Goal: Task Accomplishment & Management: Manage account settings

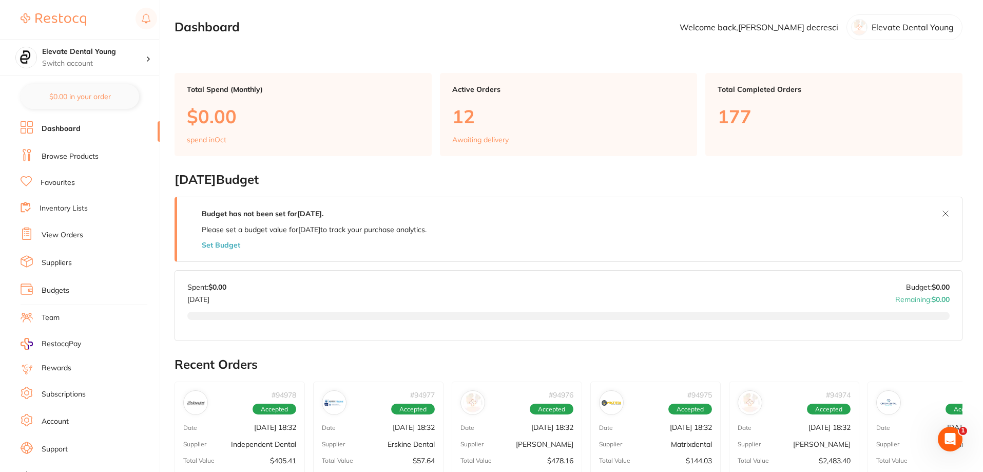
click at [60, 237] on link "View Orders" at bounding box center [63, 235] width 42 height 10
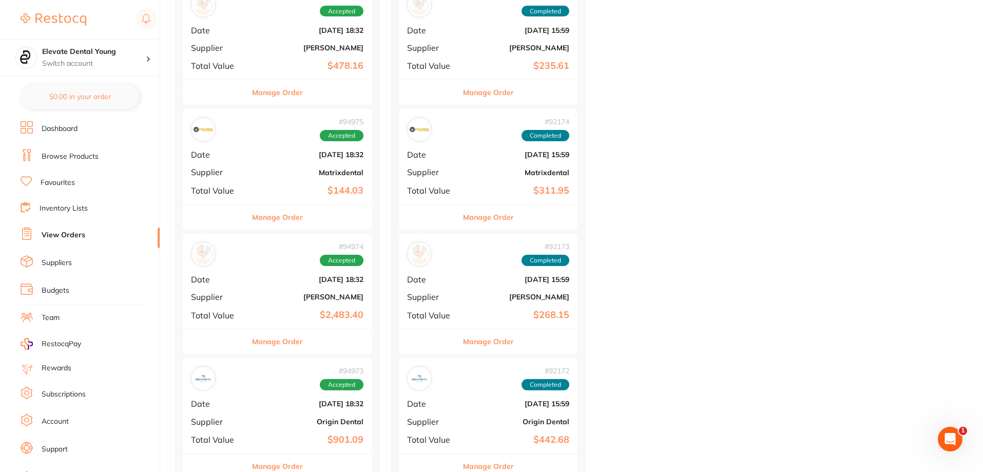
scroll to position [154, 0]
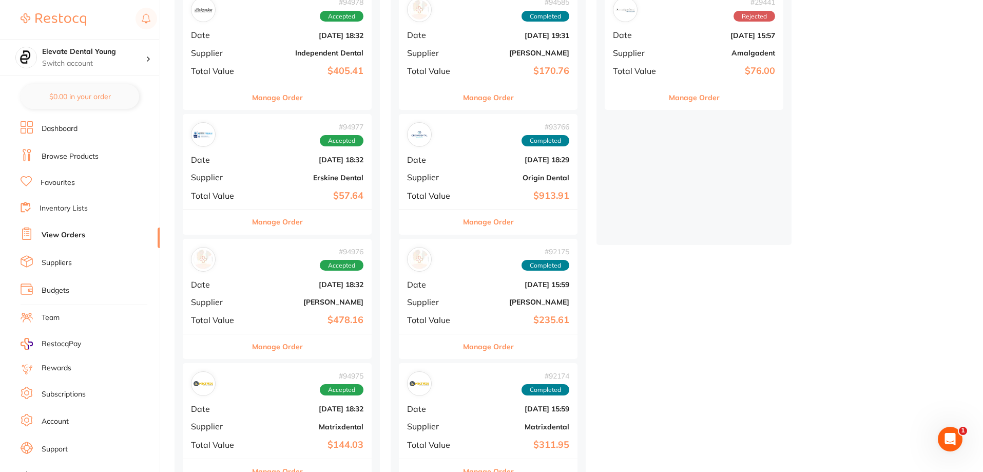
click at [268, 267] on div "# 94976 Accepted" at bounding box center [277, 259] width 173 height 25
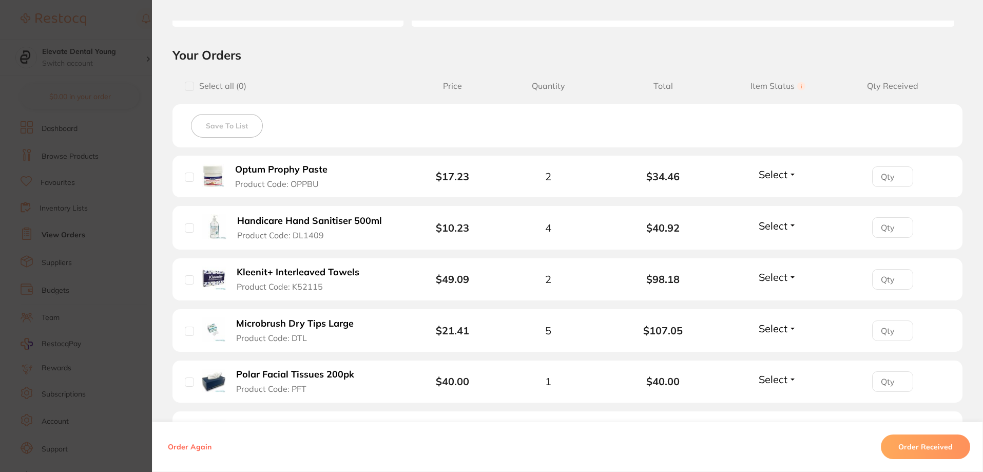
scroll to position [205, 0]
click at [789, 175] on button "Select" at bounding box center [778, 173] width 44 height 13
click at [782, 194] on span "Received" at bounding box center [778, 196] width 26 height 8
click at [896, 173] on input "1" at bounding box center [892, 176] width 41 height 21
type input "2"
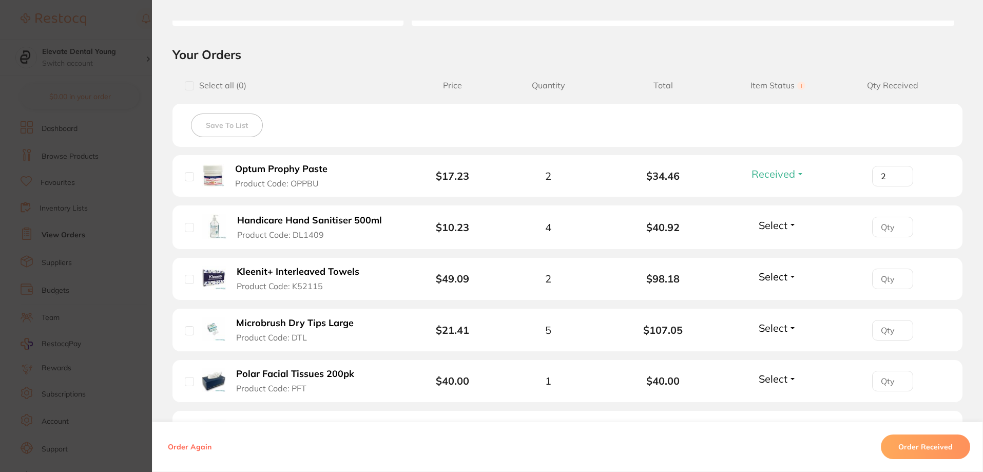
click at [902, 172] on input "2" at bounding box center [892, 176] width 41 height 21
click at [886, 233] on input "number" at bounding box center [892, 227] width 41 height 21
type input "4"
click at [790, 226] on button "Select" at bounding box center [778, 225] width 44 height 13
click at [774, 244] on span "Received" at bounding box center [778, 247] width 26 height 8
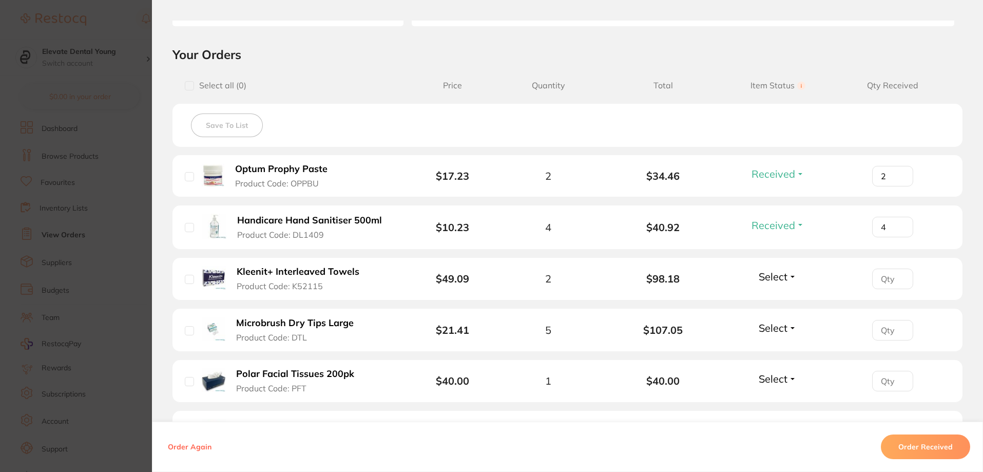
click at [791, 276] on button "Select" at bounding box center [778, 276] width 44 height 13
click at [779, 278] on span "Select" at bounding box center [773, 276] width 29 height 13
drag, startPoint x: 778, startPoint y: 298, endPoint x: 790, endPoint y: 297, distance: 11.9
click at [780, 298] on span "Received" at bounding box center [778, 299] width 26 height 8
click at [894, 276] on input "number" at bounding box center [892, 279] width 41 height 21
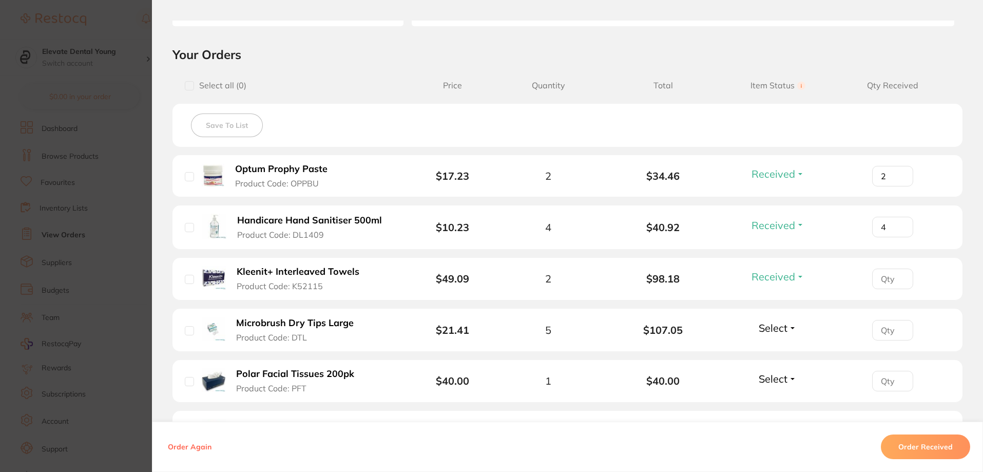
type input "4"
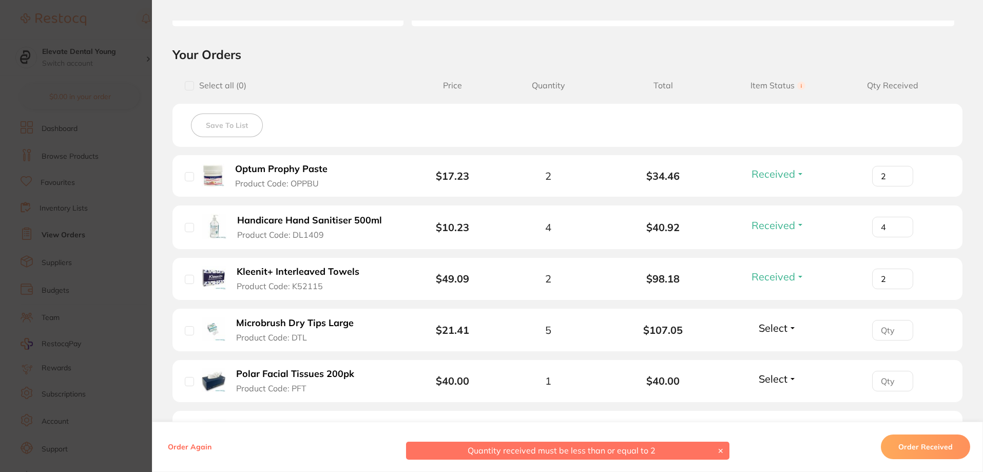
type input "2"
click at [791, 328] on button "Select" at bounding box center [778, 327] width 44 height 13
click at [772, 353] on span "Received" at bounding box center [778, 350] width 26 height 8
click at [887, 329] on input "number" at bounding box center [892, 330] width 41 height 21
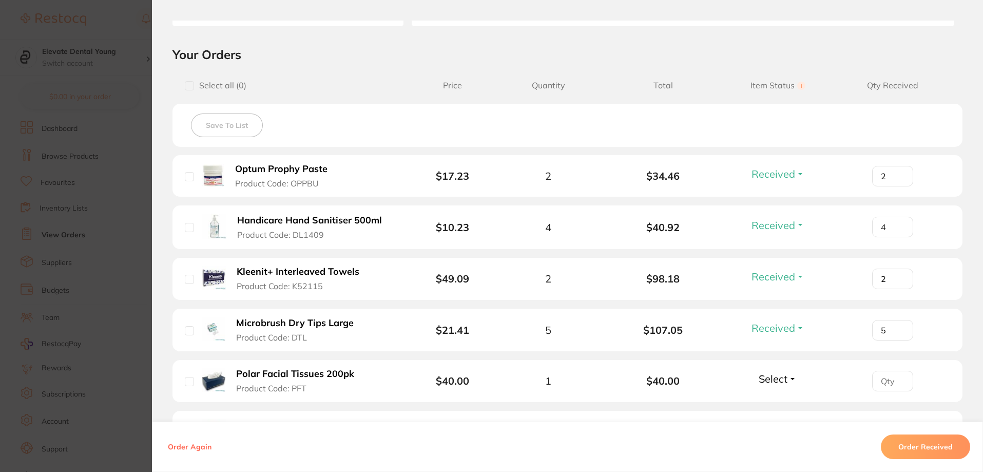
type input "5"
click at [793, 378] on button "Select" at bounding box center [778, 378] width 44 height 13
click at [769, 398] on span "Received" at bounding box center [778, 401] width 26 height 8
click at [895, 386] on input "0" at bounding box center [892, 381] width 41 height 21
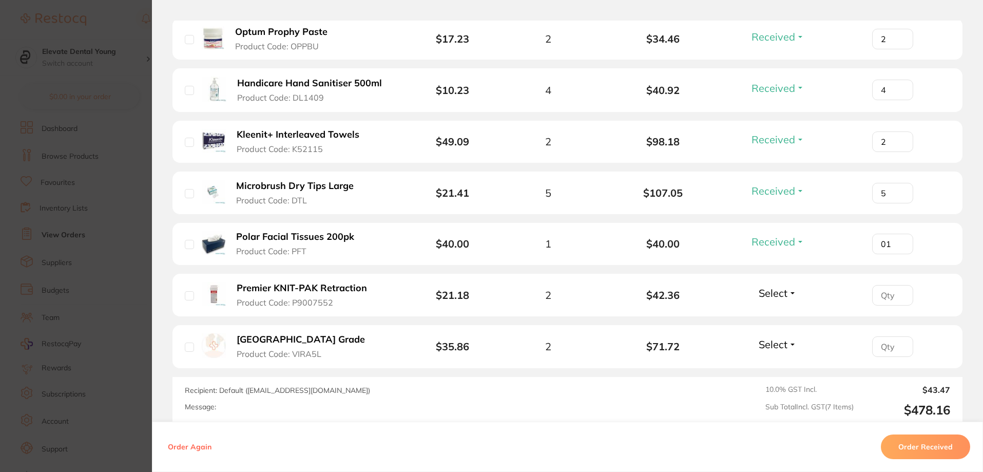
scroll to position [411, 0]
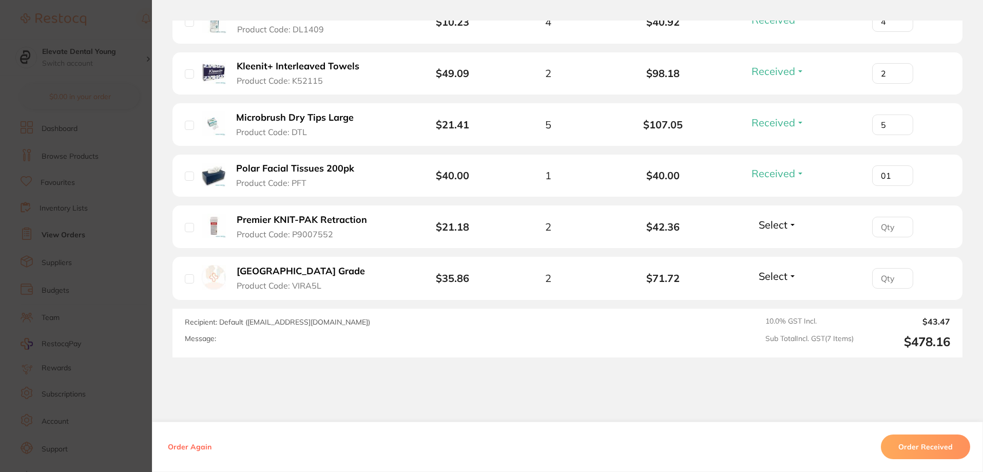
type input "01"
click at [890, 225] on input "number" at bounding box center [892, 227] width 41 height 21
type input "2"
click at [767, 221] on span "Select" at bounding box center [773, 224] width 29 height 13
click at [774, 243] on span "Received" at bounding box center [778, 247] width 26 height 8
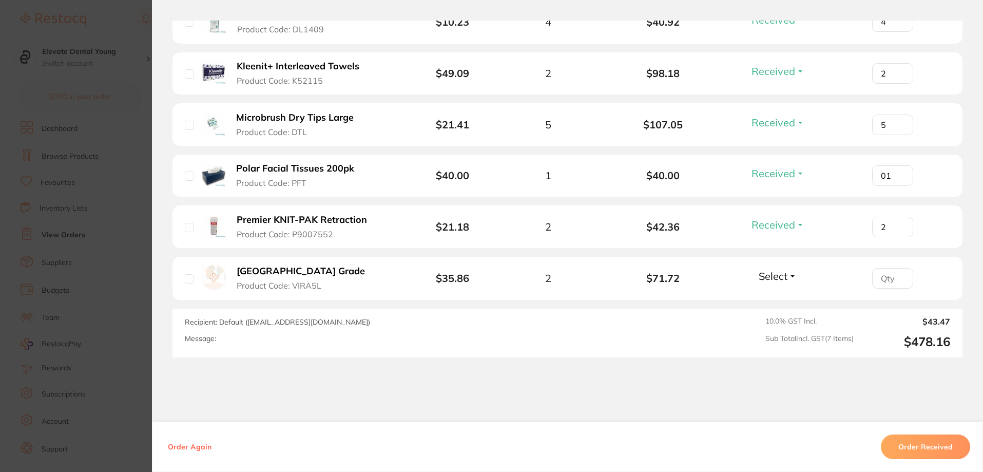
click at [771, 273] on span "Select" at bounding box center [773, 276] width 29 height 13
click at [771, 299] on span "Received" at bounding box center [778, 298] width 26 height 8
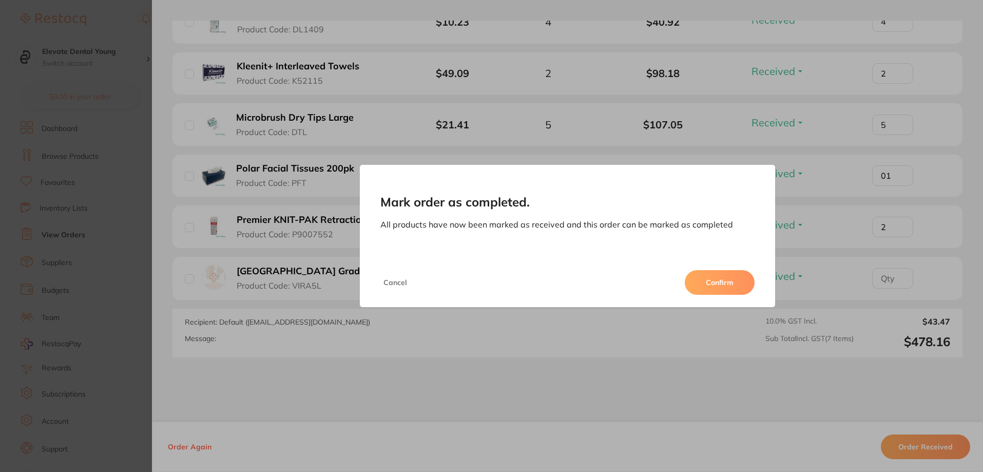
click at [714, 278] on button "Confirm" at bounding box center [720, 282] width 70 height 25
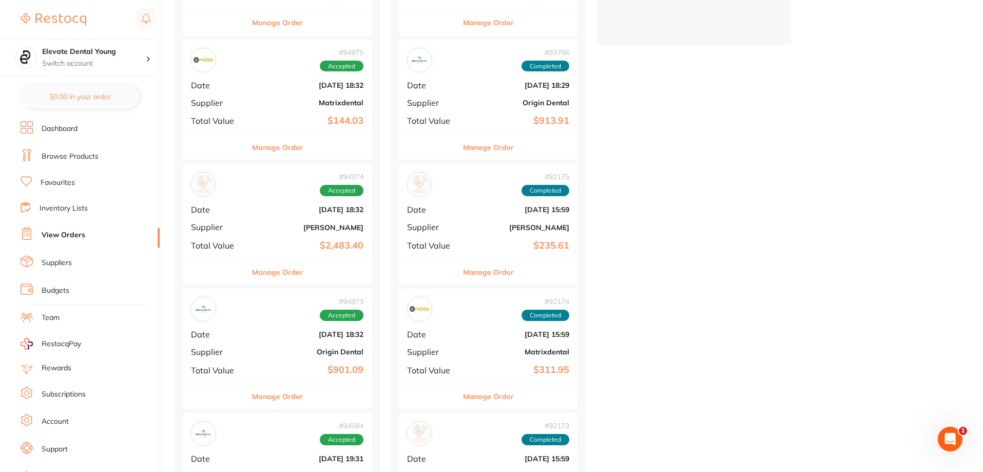
scroll to position [257, 0]
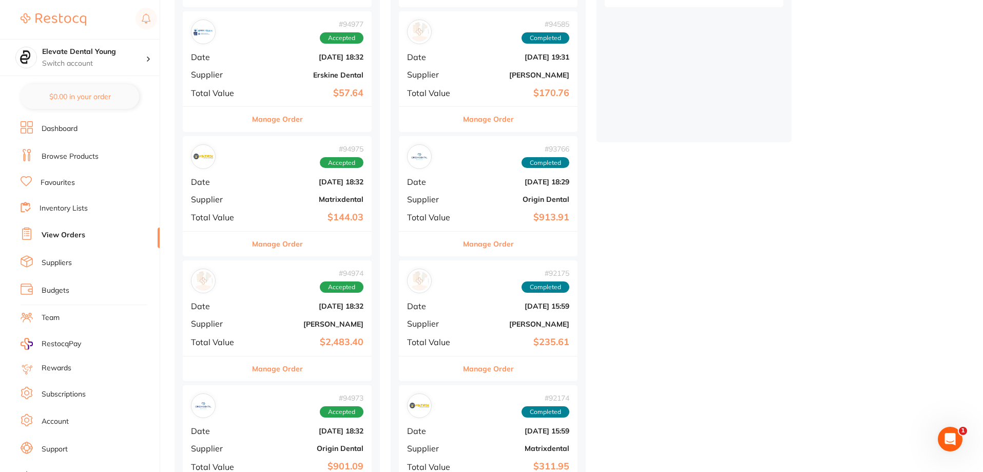
click at [294, 64] on div "# 94977 Accepted Date [DATE] 18:32 Supplier [PERSON_NAME] Dental Total Value $5…" at bounding box center [277, 58] width 189 height 95
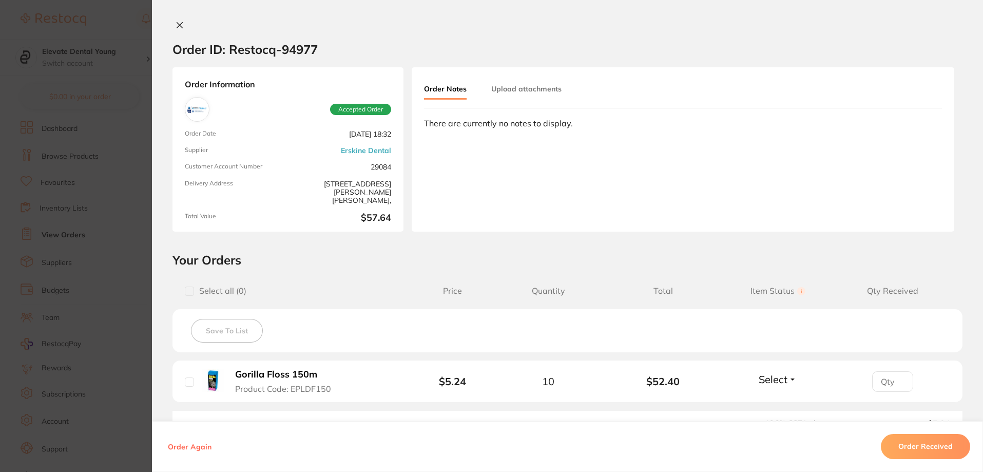
click at [177, 26] on icon at bounding box center [180, 26] width 6 height 6
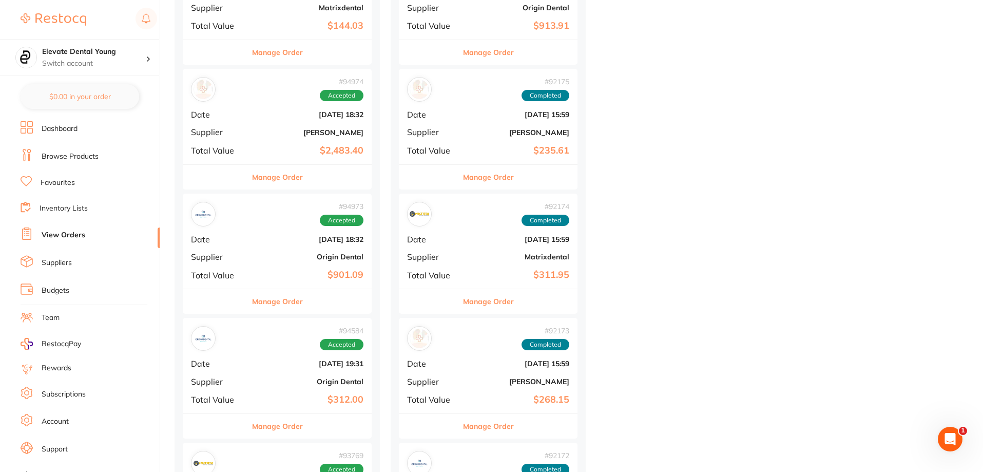
scroll to position [462, 0]
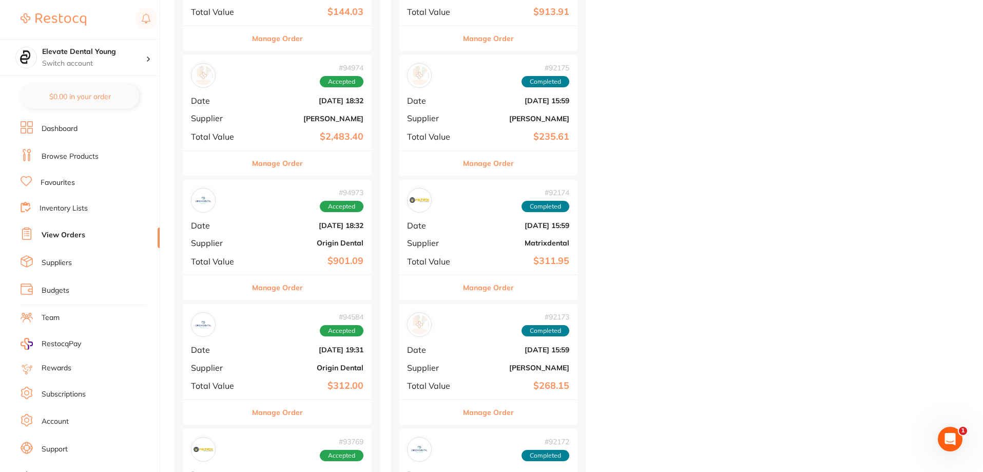
click at [249, 110] on div "# 94974 Accepted Date [DATE] 18:32 Supplier [PERSON_NAME] Total Value $2,483.40" at bounding box center [277, 102] width 189 height 95
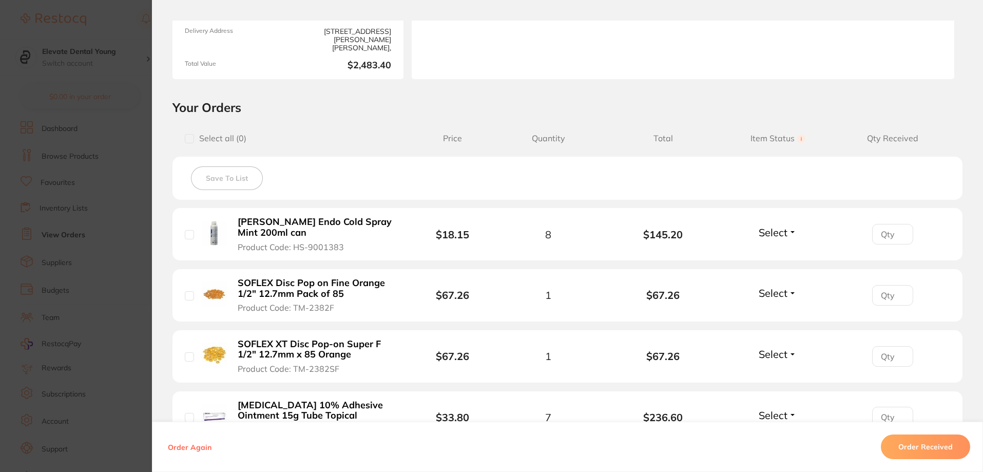
scroll to position [154, 0]
click at [779, 235] on span "Select" at bounding box center [773, 230] width 29 height 13
click at [774, 251] on span "Received" at bounding box center [778, 253] width 26 height 8
click at [774, 292] on span "Select" at bounding box center [773, 291] width 29 height 13
click at [769, 316] on li "SOFLEX Disc Pop on Fine Orange 1/2" 12.7mm Pack of 85 Product Code: TM-2382F $6…" at bounding box center [568, 294] width 790 height 53
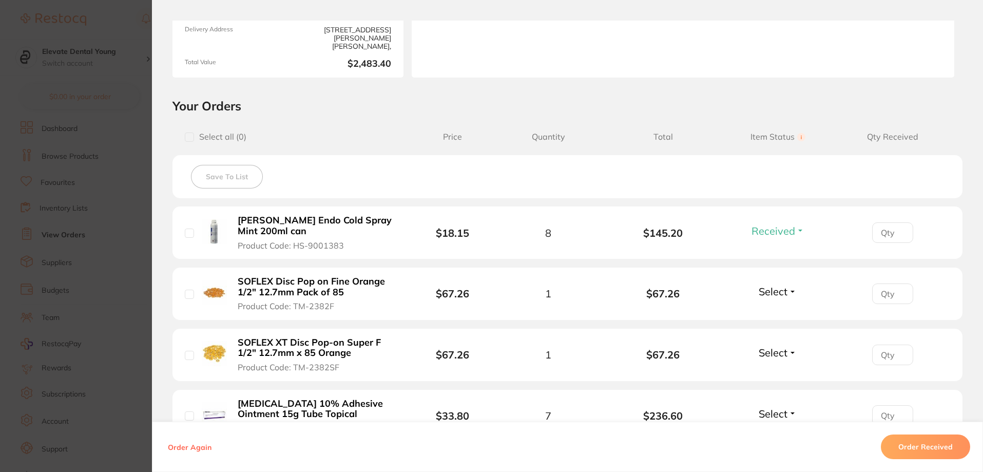
click at [770, 290] on span "Select" at bounding box center [773, 291] width 29 height 13
click at [772, 312] on span "Received" at bounding box center [778, 314] width 26 height 8
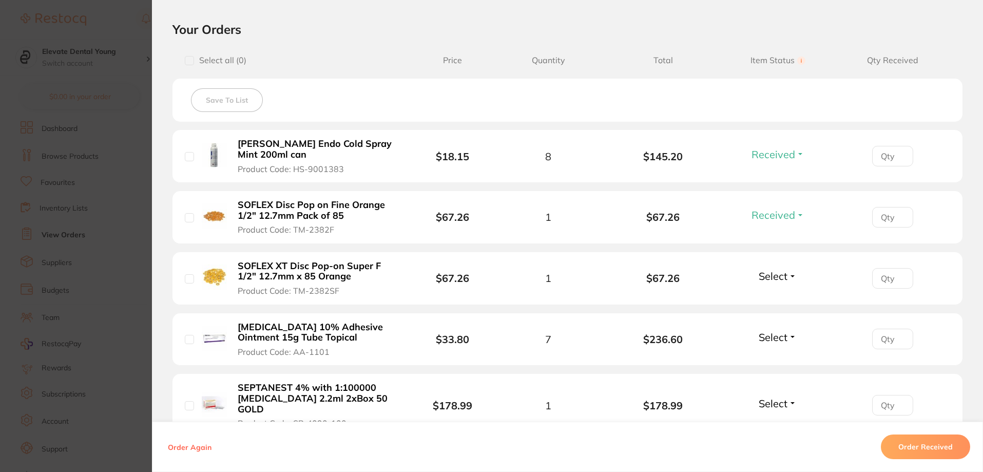
scroll to position [308, 0]
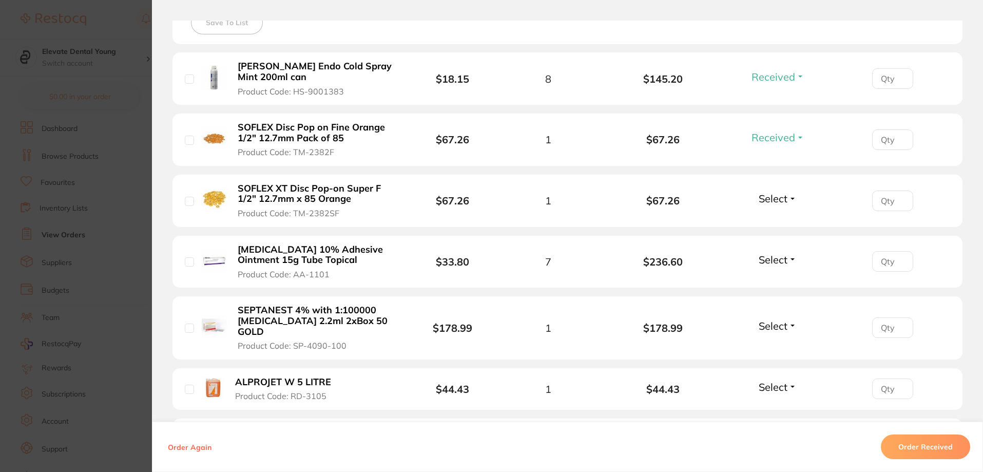
click at [765, 199] on span "Select" at bounding box center [773, 198] width 29 height 13
click at [773, 220] on span "Received" at bounding box center [778, 221] width 26 height 8
click at [773, 258] on span "Select" at bounding box center [773, 259] width 29 height 13
click at [770, 280] on span "Received" at bounding box center [778, 282] width 26 height 8
click at [792, 325] on button "Select" at bounding box center [778, 325] width 44 height 13
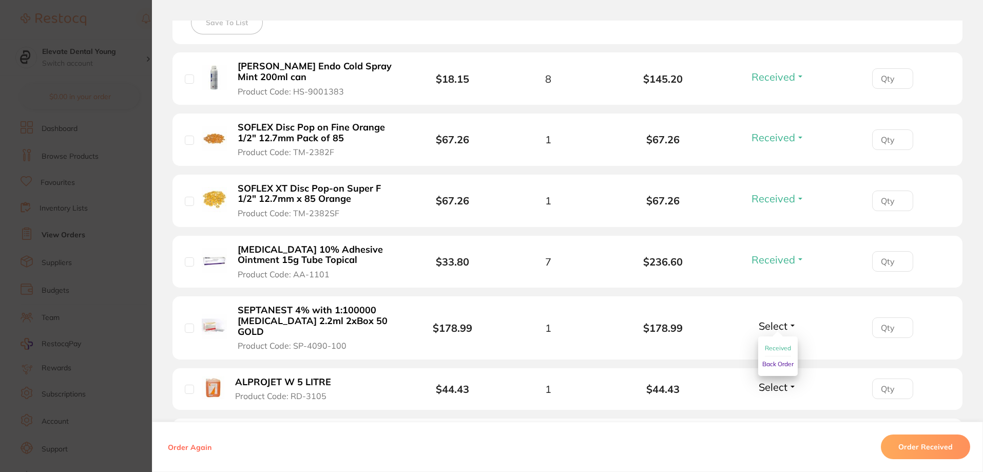
click at [780, 344] on span "Received" at bounding box center [778, 348] width 26 height 8
click at [773, 381] on span "Select" at bounding box center [773, 387] width 29 height 13
click at [779, 381] on span "Select" at bounding box center [773, 387] width 29 height 13
click at [773, 405] on span "Received" at bounding box center [778, 409] width 26 height 8
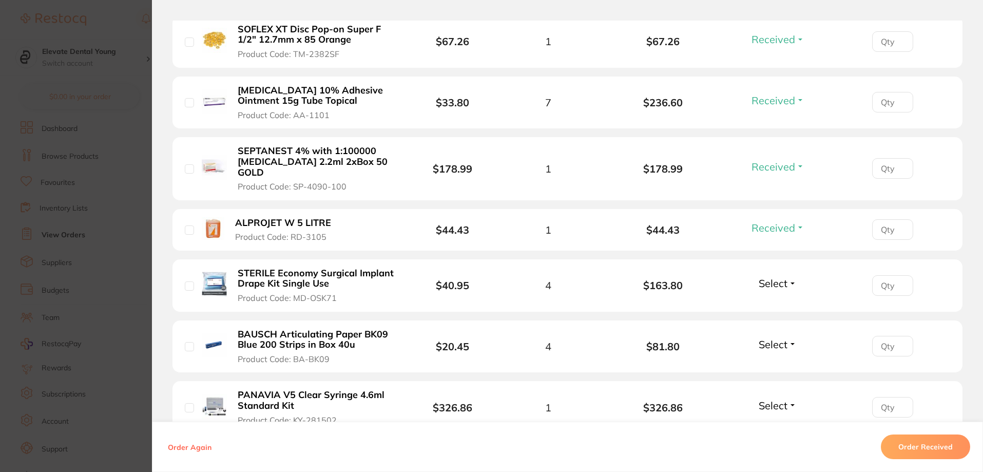
scroll to position [565, 0]
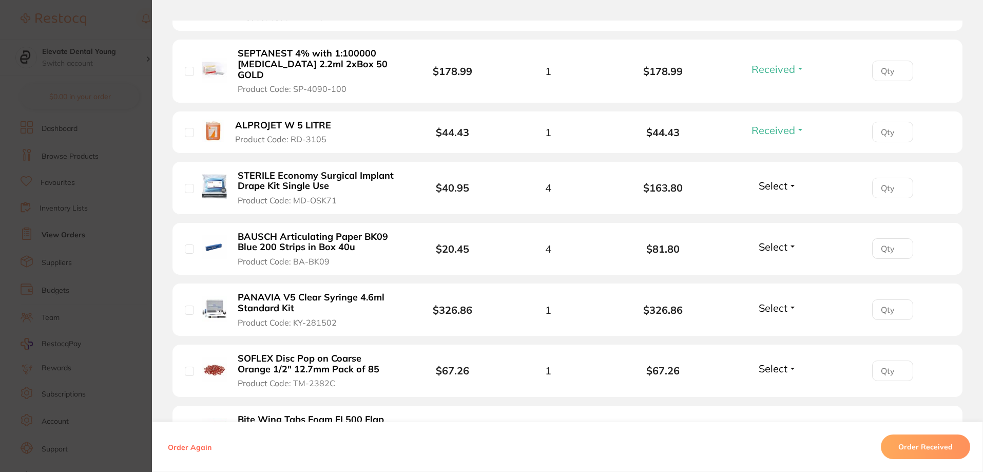
click at [775, 179] on span "Select" at bounding box center [773, 185] width 29 height 13
click at [777, 204] on span "Received" at bounding box center [778, 208] width 26 height 8
click at [771, 240] on span "Select" at bounding box center [773, 246] width 29 height 13
click at [776, 240] on span "Select" at bounding box center [773, 246] width 29 height 13
click at [779, 265] on span "Received" at bounding box center [778, 269] width 26 height 8
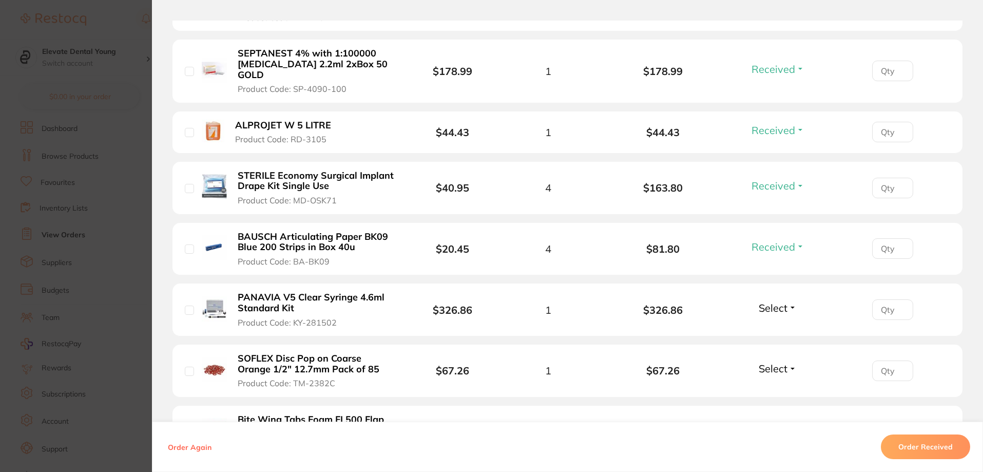
click at [783, 301] on span "Select" at bounding box center [773, 307] width 29 height 13
click at [772, 326] on span "Received" at bounding box center [778, 330] width 26 height 8
click at [780, 362] on span "Select" at bounding box center [773, 368] width 29 height 13
click at [775, 387] on span "Received" at bounding box center [778, 391] width 26 height 8
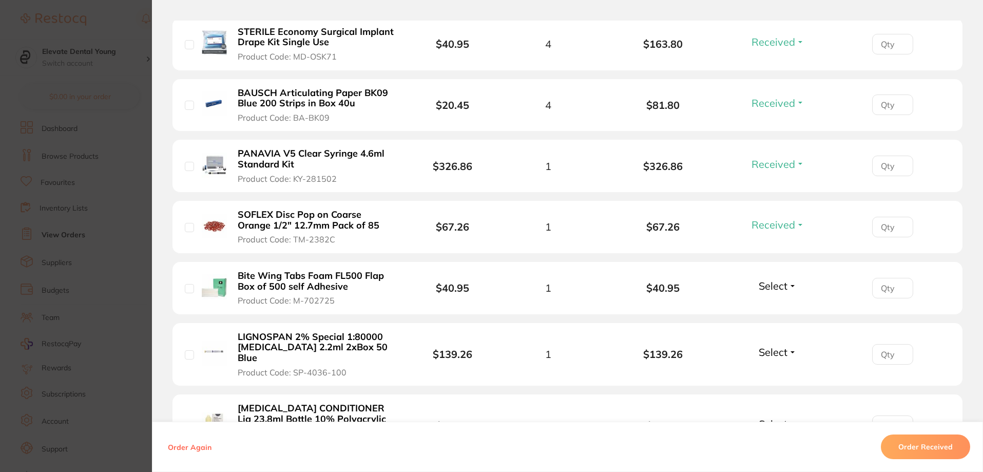
scroll to position [719, 0]
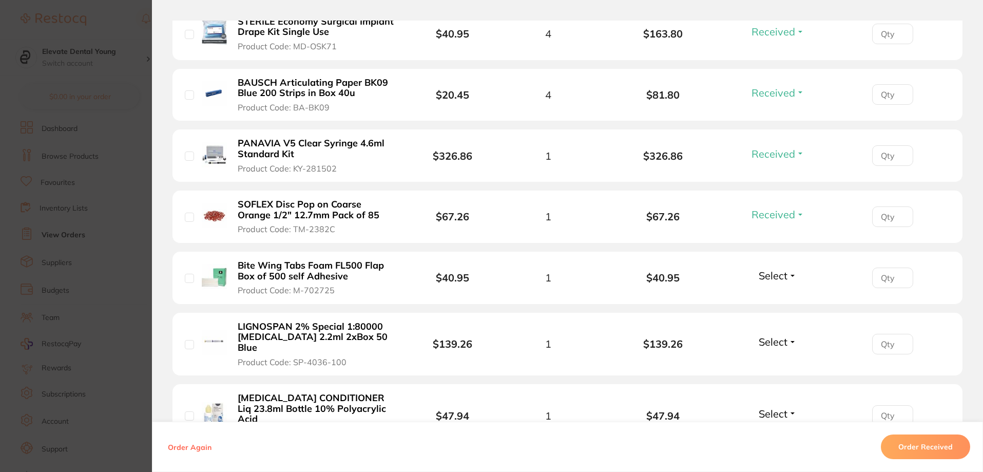
click at [774, 269] on span "Select" at bounding box center [773, 275] width 29 height 13
click at [766, 294] on span "Received" at bounding box center [778, 298] width 26 height 8
click at [779, 335] on span "Select" at bounding box center [773, 341] width 29 height 13
click at [777, 360] on span "Received" at bounding box center [778, 364] width 26 height 8
click at [782, 407] on span "Select" at bounding box center [773, 413] width 29 height 13
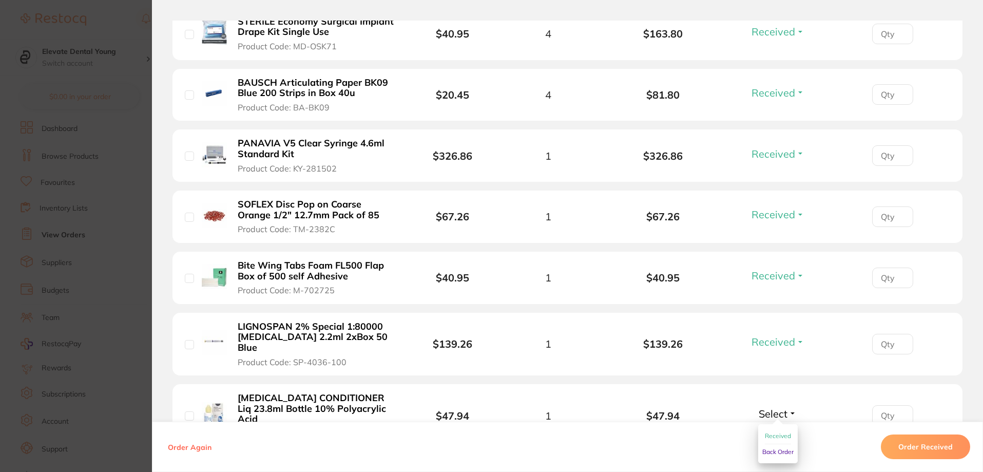
click at [775, 432] on span "Received" at bounding box center [778, 436] width 26 height 8
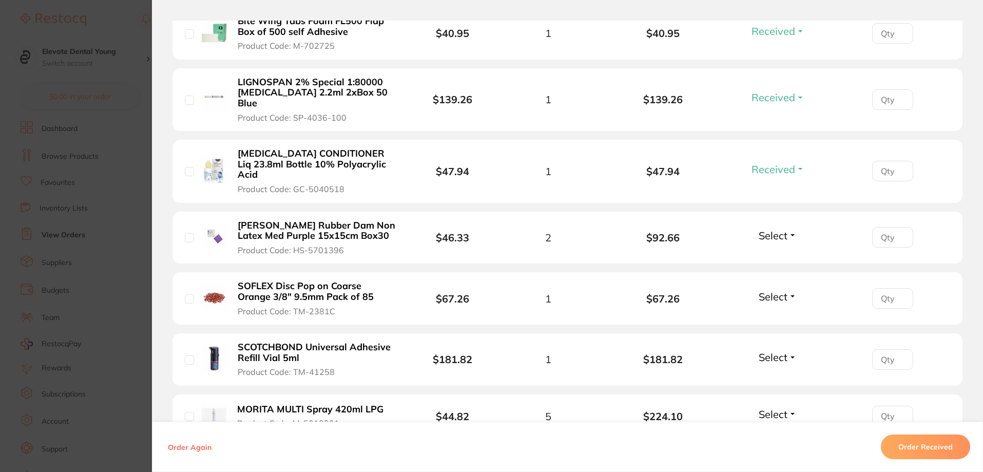
scroll to position [976, 0]
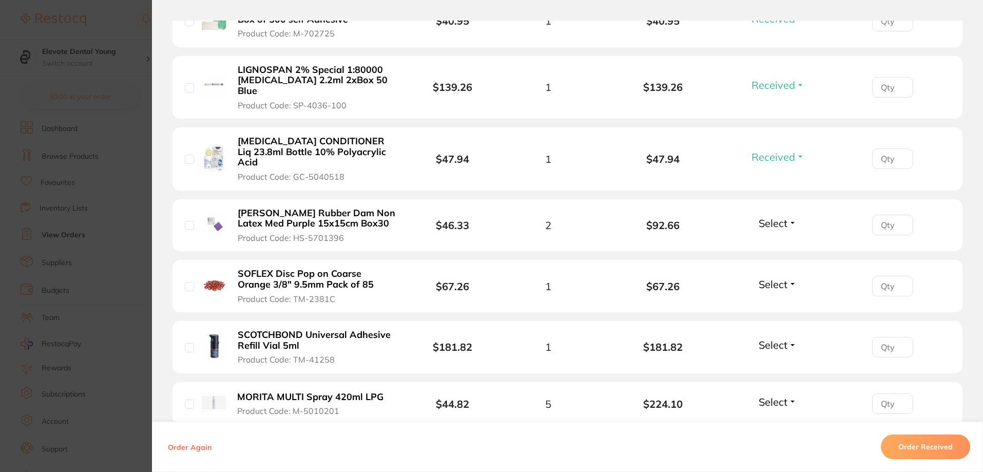
click at [770, 338] on span "Select" at bounding box center [773, 344] width 29 height 13
click at [789, 338] on button "Select" at bounding box center [778, 344] width 44 height 13
click at [781, 363] on span "Received" at bounding box center [778, 367] width 26 height 8
click at [775, 278] on span "Select" at bounding box center [773, 284] width 29 height 13
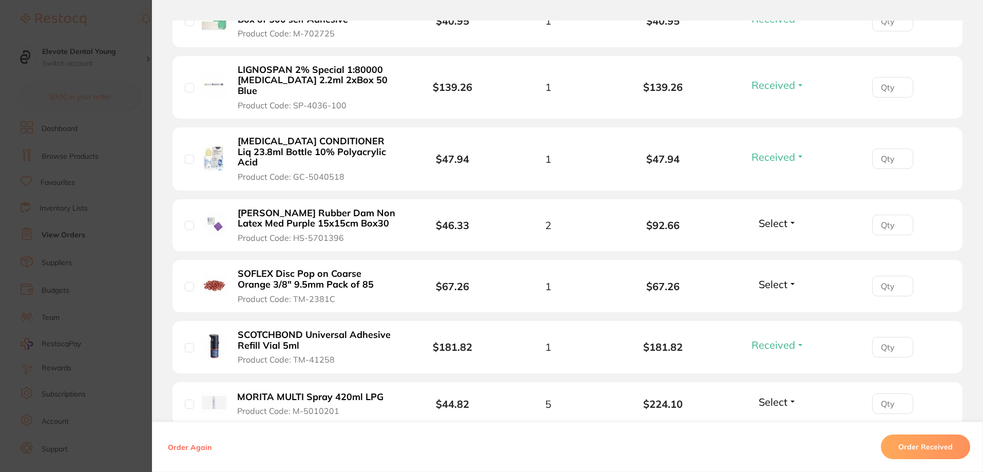
click at [775, 278] on div "Select Received Back Order" at bounding box center [778, 286] width 44 height 17
click at [782, 278] on span "Select" at bounding box center [773, 284] width 29 height 13
click at [792, 278] on button "Select" at bounding box center [778, 284] width 44 height 13
click at [783, 299] on button "Received" at bounding box center [778, 307] width 26 height 16
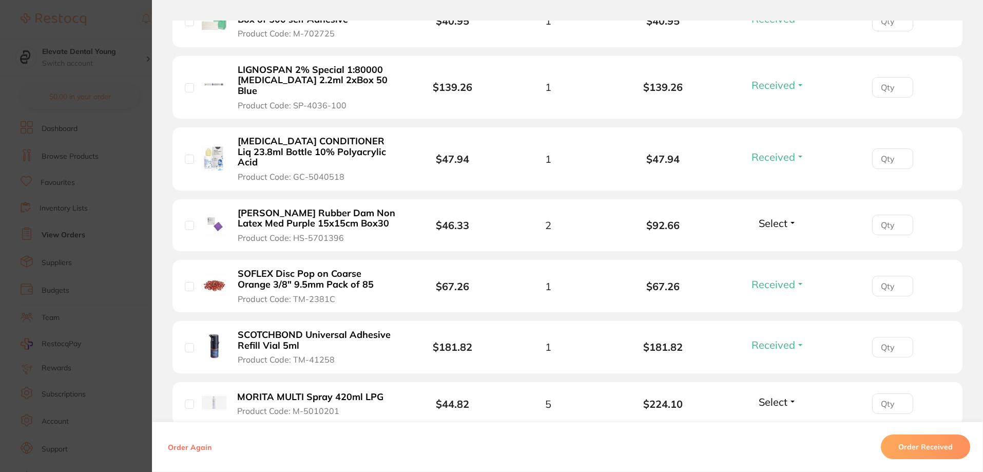
click at [785, 217] on span "Select" at bounding box center [773, 223] width 29 height 13
click at [785, 217] on div "Select Received Back Order" at bounding box center [778, 225] width 44 height 17
click at [783, 241] on span "Received" at bounding box center [778, 245] width 26 height 8
click at [779, 395] on span "Select" at bounding box center [773, 401] width 29 height 13
click at [781, 420] on span "Received" at bounding box center [778, 424] width 26 height 8
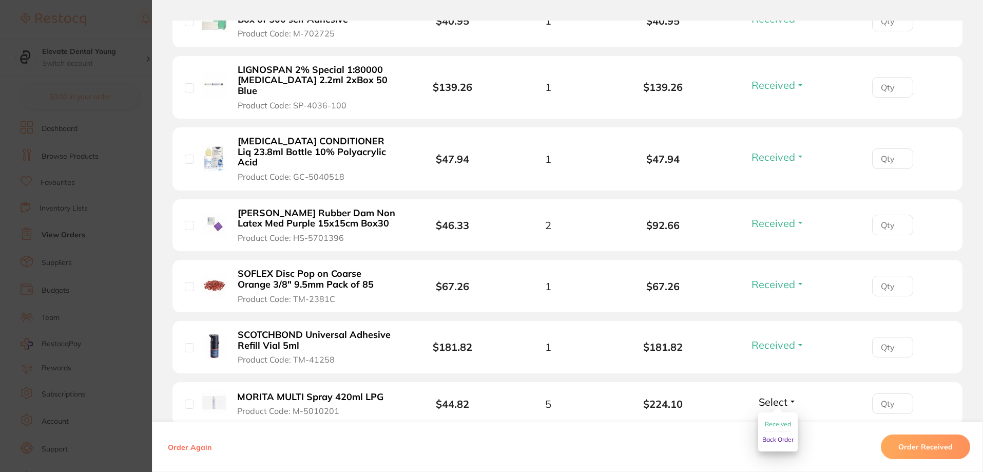
click at [781, 420] on span "Received" at bounding box center [778, 424] width 26 height 8
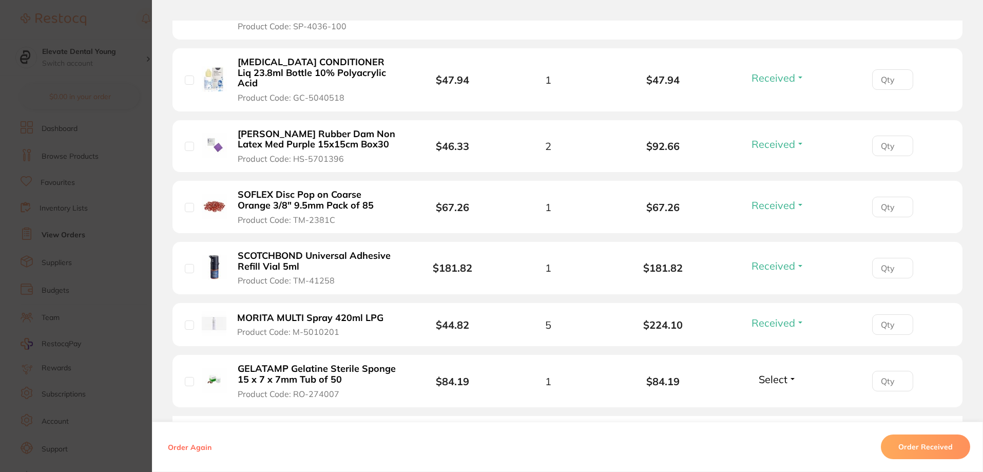
scroll to position [1169, 0]
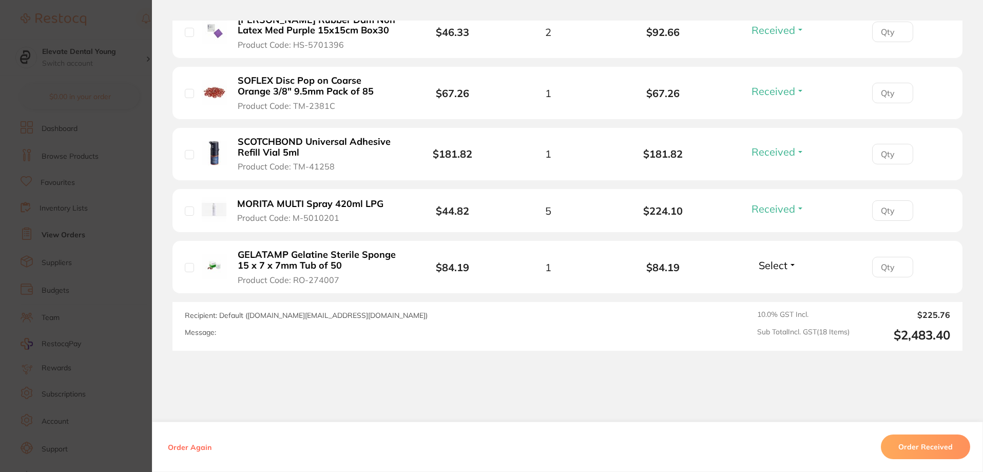
click at [776, 259] on span "Select" at bounding box center [773, 265] width 29 height 13
click at [776, 259] on div "Select Received Back Order" at bounding box center [778, 267] width 44 height 17
click at [771, 283] on span "Received" at bounding box center [778, 287] width 26 height 8
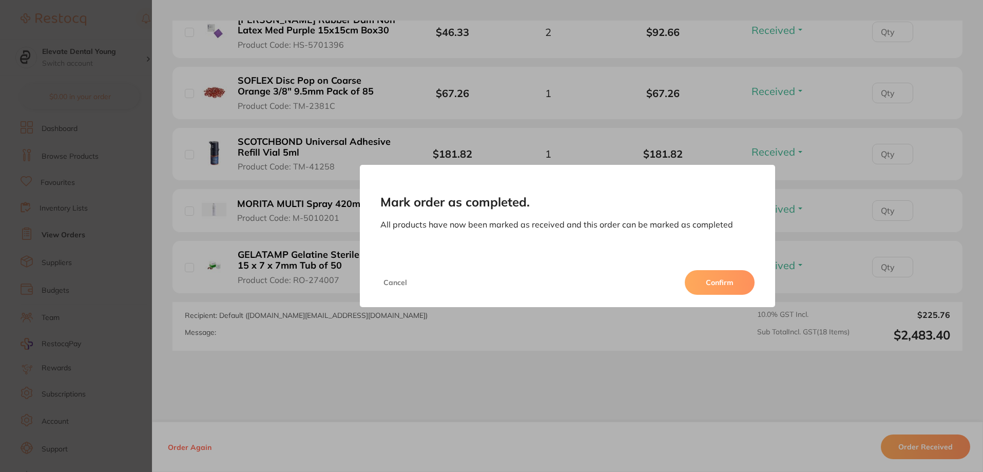
click at [702, 298] on div "Cancel Confirm" at bounding box center [568, 282] width 416 height 49
click at [707, 277] on button "Confirm" at bounding box center [720, 282] width 70 height 25
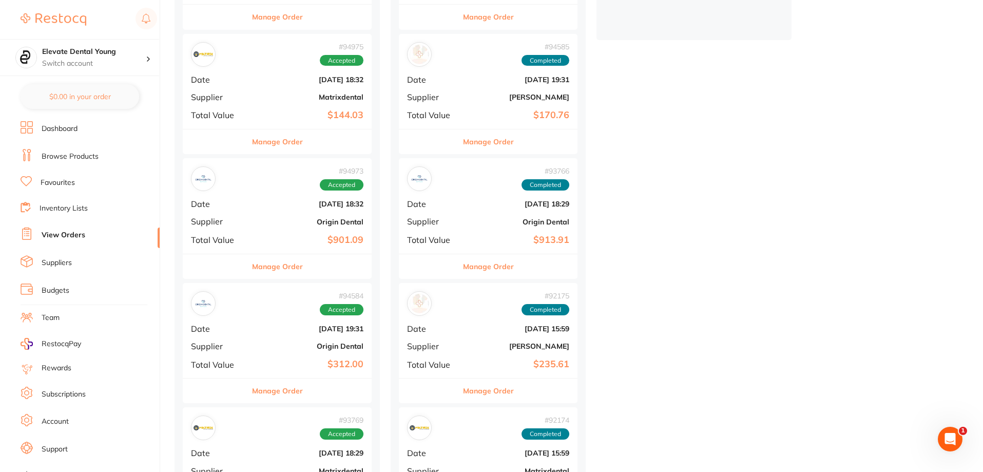
scroll to position [359, 0]
click at [256, 207] on b "[DATE] 18:32" at bounding box center [308, 203] width 109 height 8
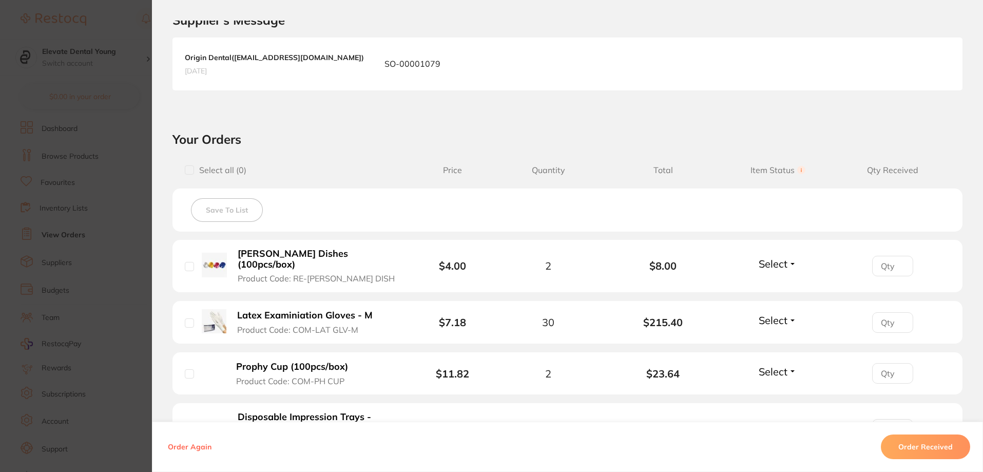
scroll to position [257, 0]
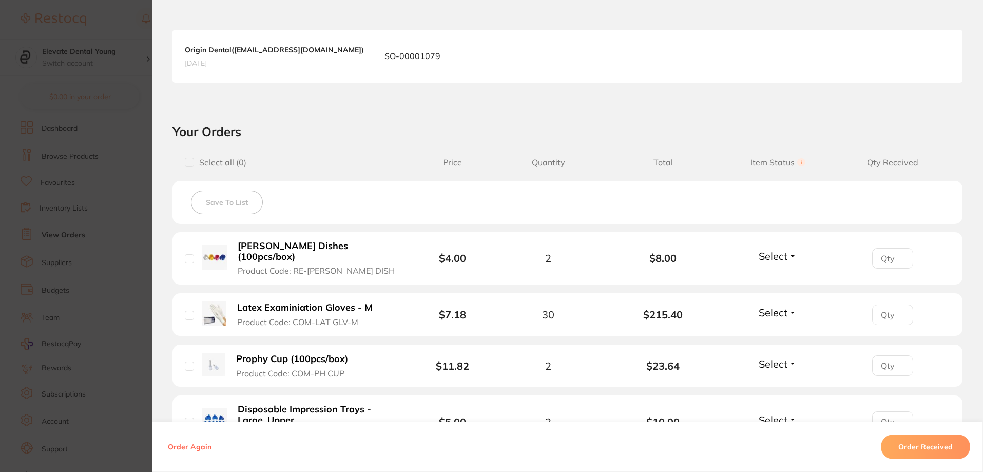
click at [772, 253] on span "Select" at bounding box center [773, 256] width 29 height 13
click at [776, 276] on span "Received" at bounding box center [778, 278] width 26 height 8
click at [772, 306] on span "Select" at bounding box center [773, 312] width 29 height 13
click at [779, 331] on span "Received" at bounding box center [778, 335] width 26 height 8
click at [781, 357] on span "Select" at bounding box center [773, 363] width 29 height 13
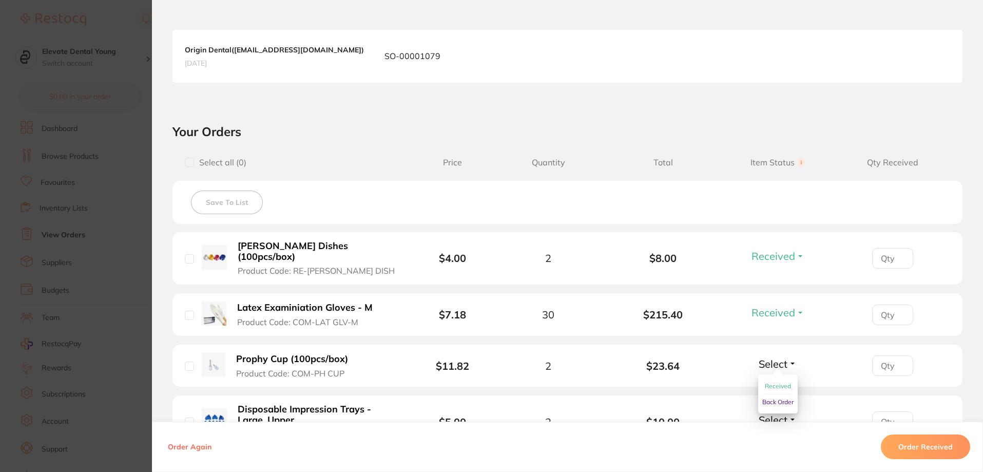
click at [779, 382] on span "Received" at bounding box center [778, 386] width 26 height 8
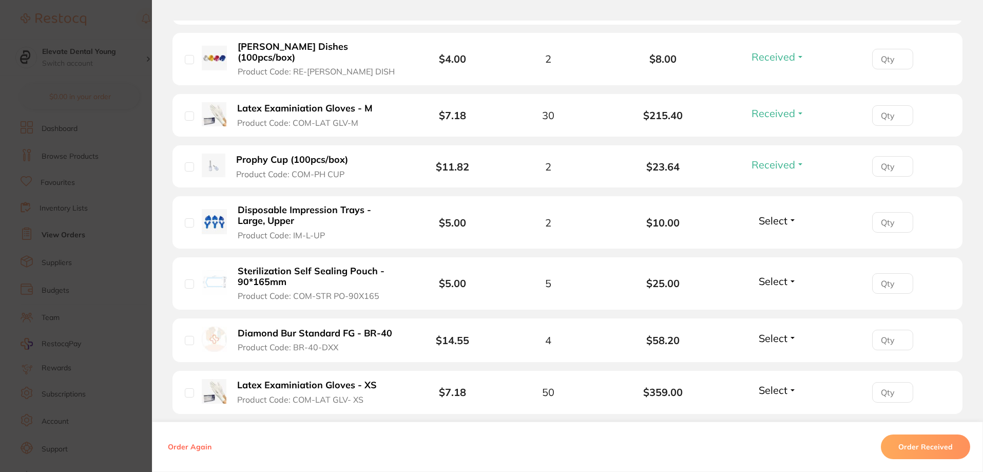
scroll to position [462, 0]
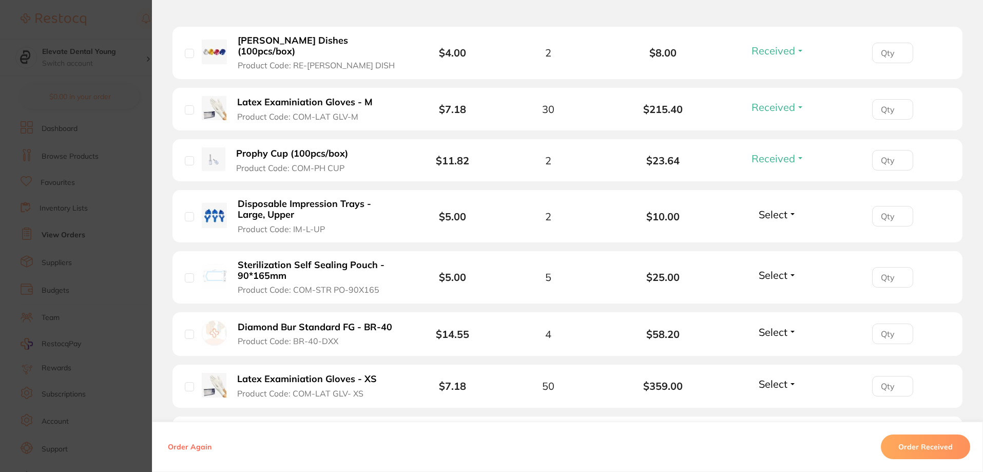
click at [776, 208] on span "Select" at bounding box center [773, 214] width 29 height 13
click at [762, 208] on span "Select" at bounding box center [773, 214] width 29 height 13
click at [767, 233] on span "Received" at bounding box center [778, 237] width 26 height 8
click at [776, 269] on span "Select" at bounding box center [773, 275] width 29 height 13
click at [772, 293] on span "Received" at bounding box center [778, 297] width 26 height 8
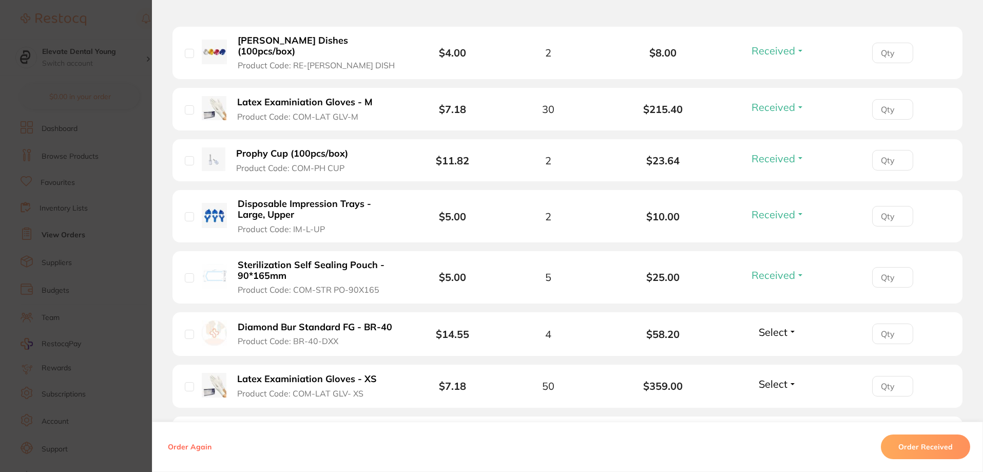
click at [772, 327] on span "Select" at bounding box center [773, 332] width 29 height 13
click at [769, 350] on span "Received" at bounding box center [778, 354] width 26 height 8
click at [780, 377] on span "Select" at bounding box center [773, 383] width 29 height 13
click at [779, 398] on button "Received" at bounding box center [778, 406] width 26 height 16
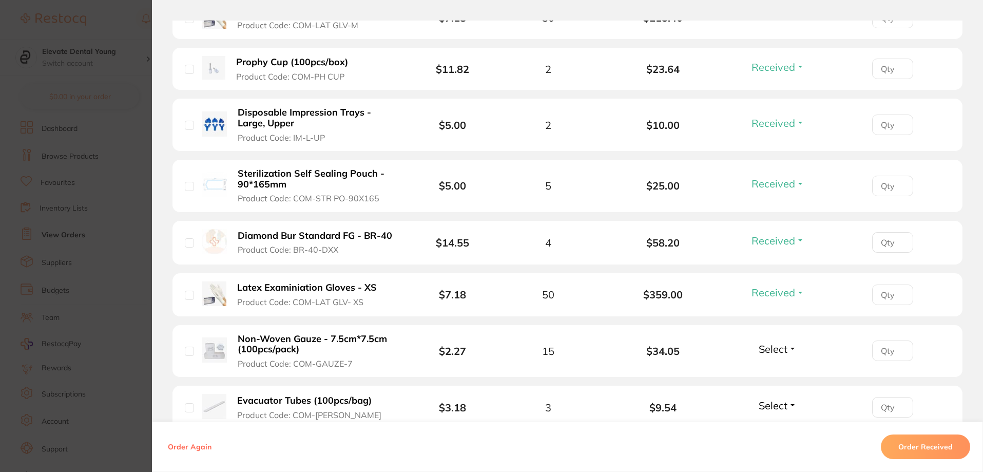
scroll to position [668, 0]
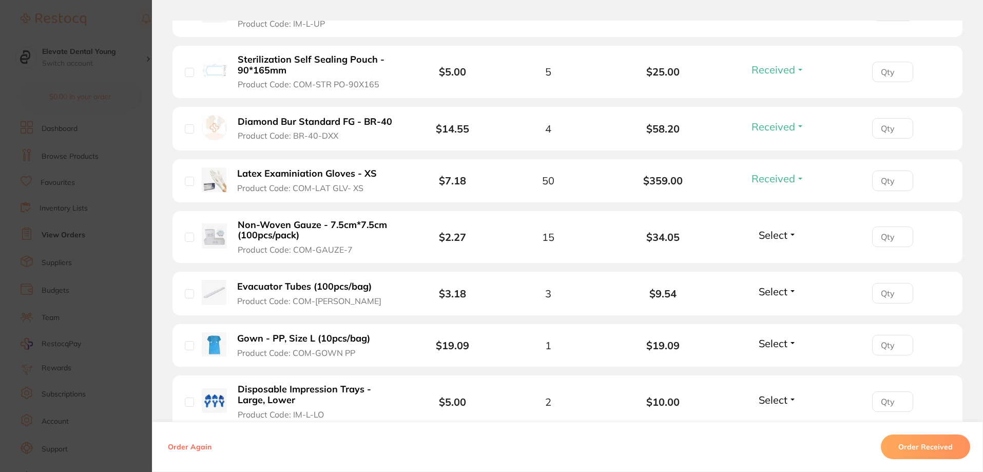
click at [771, 229] on span "Select" at bounding box center [773, 235] width 29 height 13
click at [776, 253] on span "Received" at bounding box center [778, 257] width 26 height 8
click at [779, 285] on span "Select" at bounding box center [773, 291] width 29 height 13
click at [774, 310] on span "Received" at bounding box center [778, 314] width 26 height 8
click at [782, 337] on span "Select" at bounding box center [773, 343] width 29 height 13
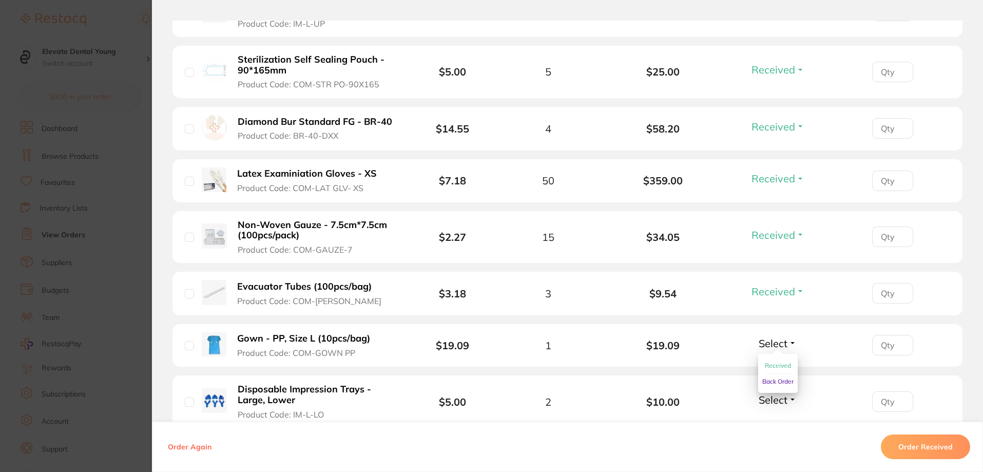
click at [773, 362] on span "Received" at bounding box center [778, 366] width 26 height 8
click at [783, 393] on span "Select" at bounding box center [773, 399] width 29 height 13
click at [779, 418] on span "Received" at bounding box center [778, 422] width 26 height 8
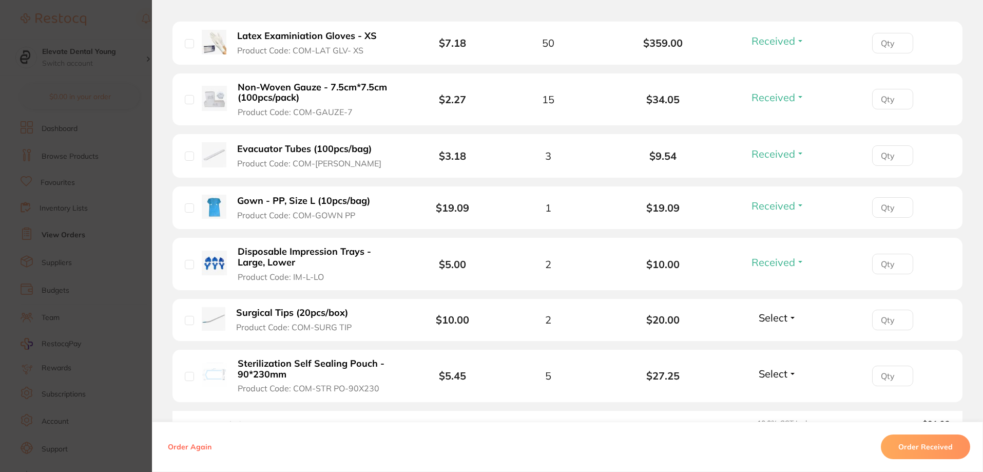
scroll to position [924, 0]
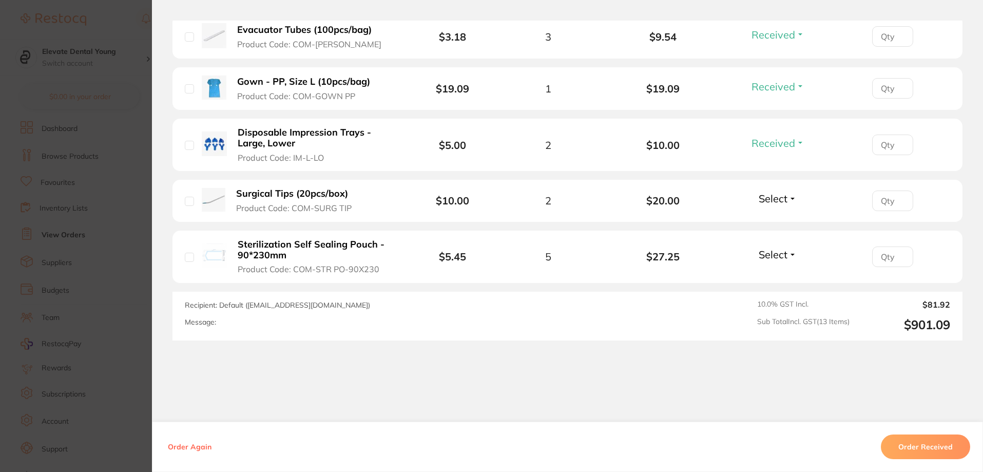
click at [768, 192] on span "Select" at bounding box center [773, 198] width 29 height 13
click at [768, 217] on span "Received" at bounding box center [778, 221] width 26 height 8
click at [769, 248] on span "Select" at bounding box center [773, 254] width 29 height 13
click at [770, 273] on span "Received" at bounding box center [778, 277] width 26 height 8
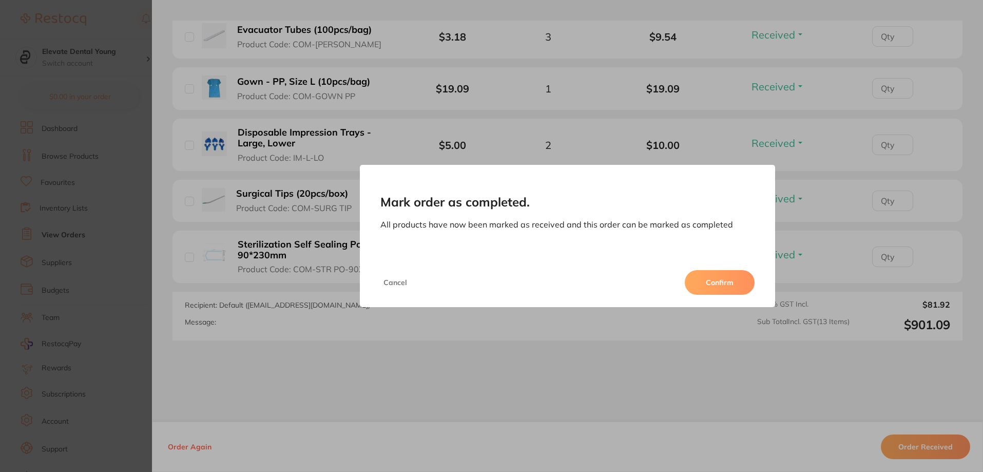
click at [716, 290] on button "Confirm" at bounding box center [720, 282] width 70 height 25
